Goal: Navigation & Orientation: Find specific page/section

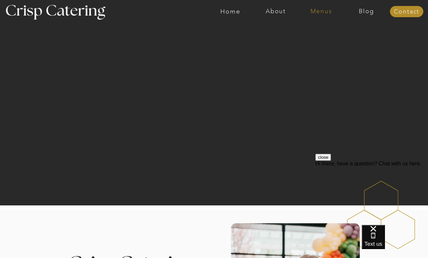
click at [322, 14] on nav "Menus" at bounding box center [320, 11] width 45 height 7
click at [318, 34] on div at bounding box center [321, 34] width 67 height 44
click at [317, 30] on nav "Summer (Mar-Aug)" at bounding box center [322, 30] width 59 height 6
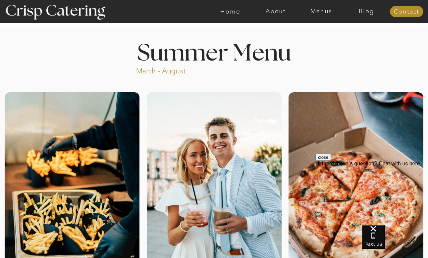
click at [331, 161] on button "close" at bounding box center [323, 157] width 16 height 7
click at [273, 8] on nav "About" at bounding box center [275, 11] width 45 height 7
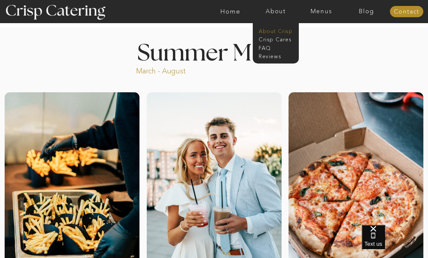
click at [277, 32] on nav "About Crisp" at bounding box center [278, 30] width 38 height 6
